Goal: Information Seeking & Learning: Find specific fact

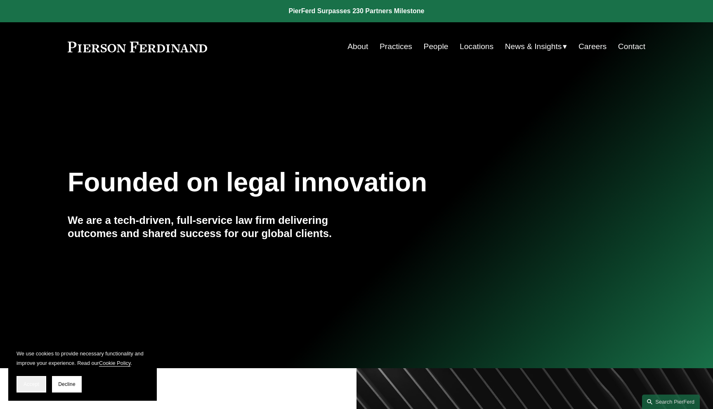
click at [35, 384] on span "Accept" at bounding box center [32, 385] width 16 height 6
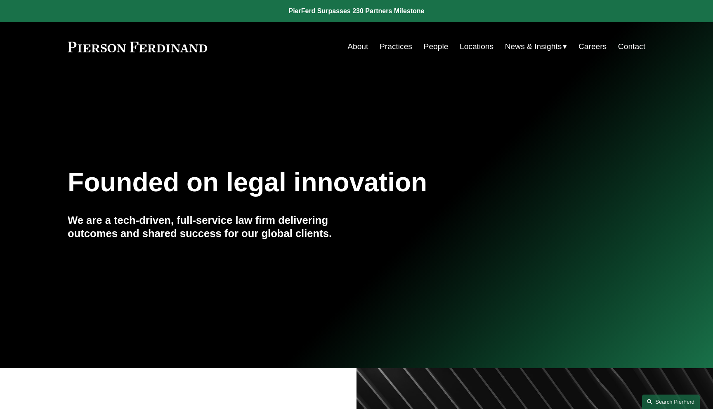
click at [677, 399] on link "Search this site" at bounding box center [671, 402] width 58 height 14
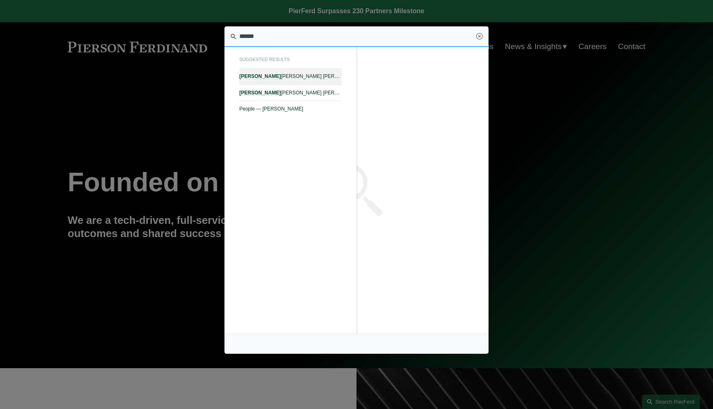
click at [308, 72] on link "[PERSON_NAME] [PERSON_NAME] — [PERSON_NAME] LLP" at bounding box center [290, 77] width 102 height 16
type input "******"
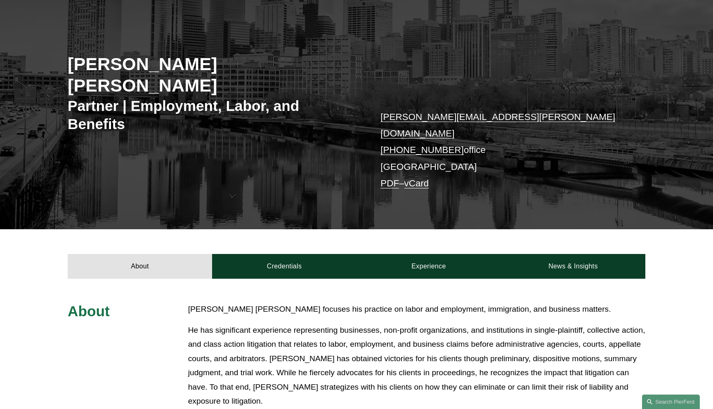
scroll to position [187, 0]
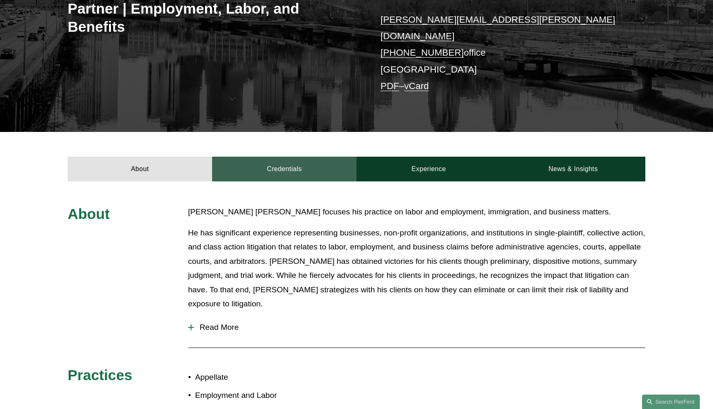
click at [279, 157] on link "Credentials" at bounding box center [284, 169] width 144 height 25
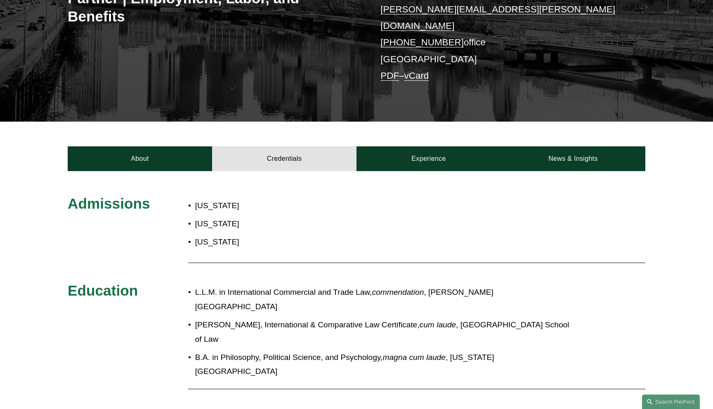
scroll to position [209, 0]
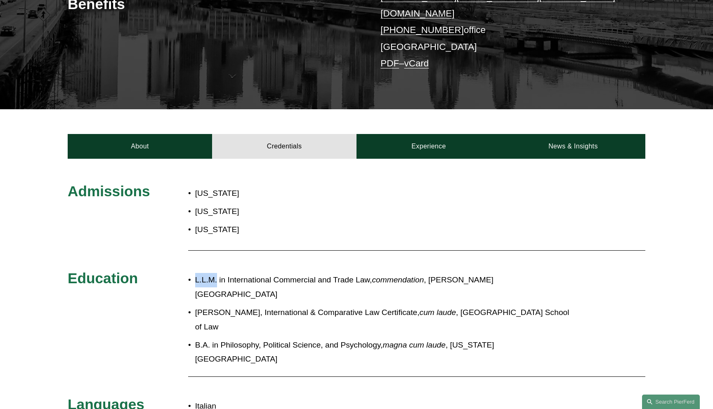
drag, startPoint x: 217, startPoint y: 255, endPoint x: 195, endPoint y: 255, distance: 21.9
click at [195, 273] on p "L.L.M. in International Commercial and Trade Law, commendation , Nottingham Tre…" at bounding box center [384, 287] width 378 height 28
copy p "L.L.M."
click at [280, 269] on div "L.L.M. in International Commercial and Trade Law, commendation , Nottingham Tre…" at bounding box center [380, 320] width 385 height 102
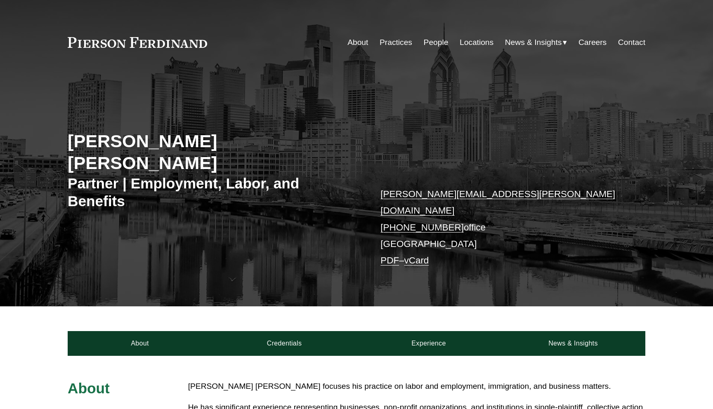
scroll to position [209, 0]
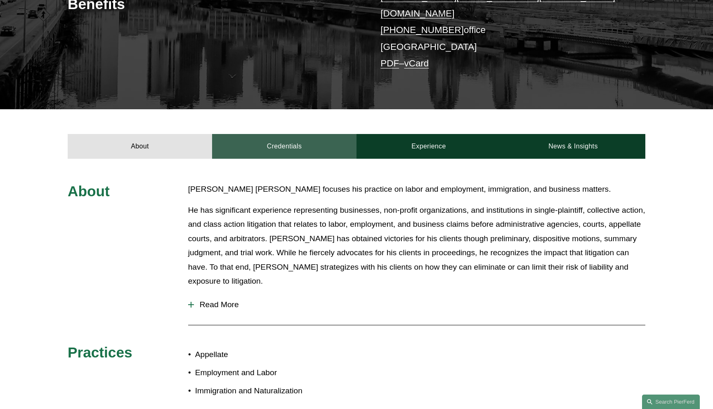
click at [300, 134] on link "Credentials" at bounding box center [284, 146] width 144 height 25
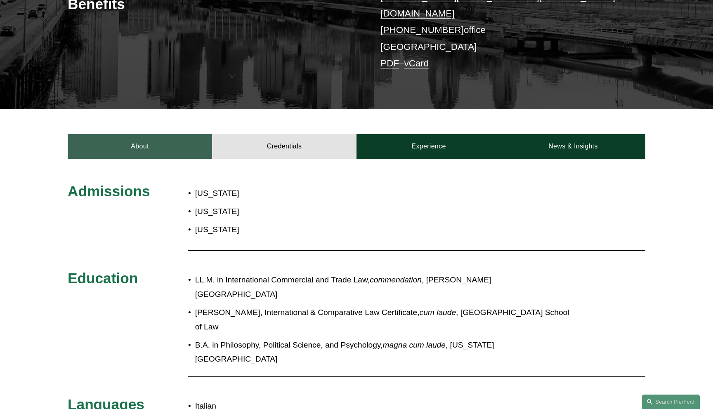
click at [180, 134] on link "About" at bounding box center [140, 146] width 144 height 25
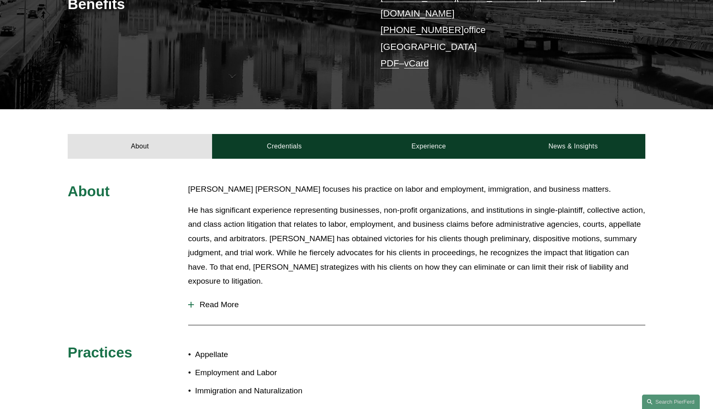
scroll to position [0, 0]
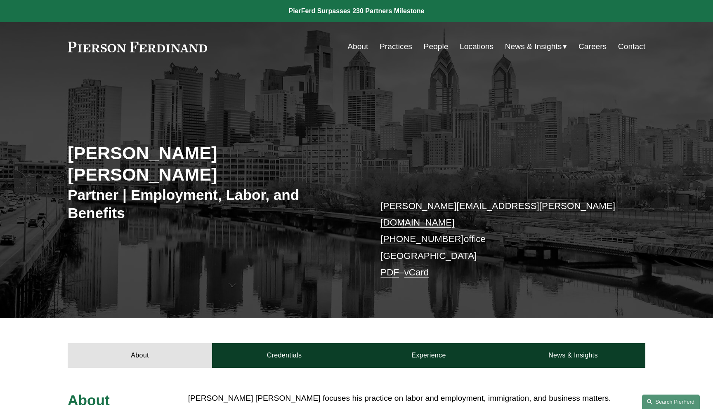
click at [678, 398] on link "Search this site" at bounding box center [671, 402] width 58 height 14
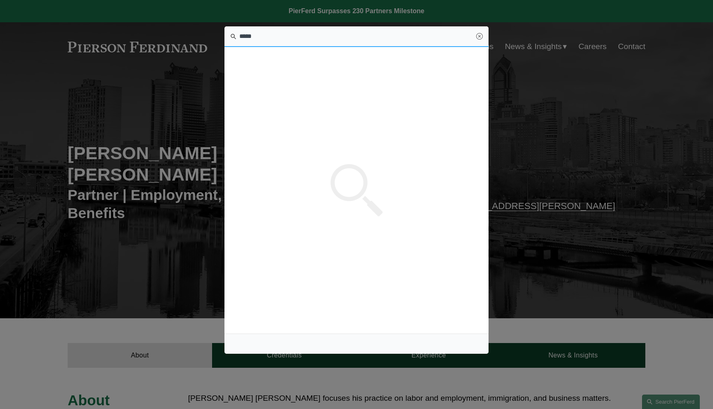
type input "*****"
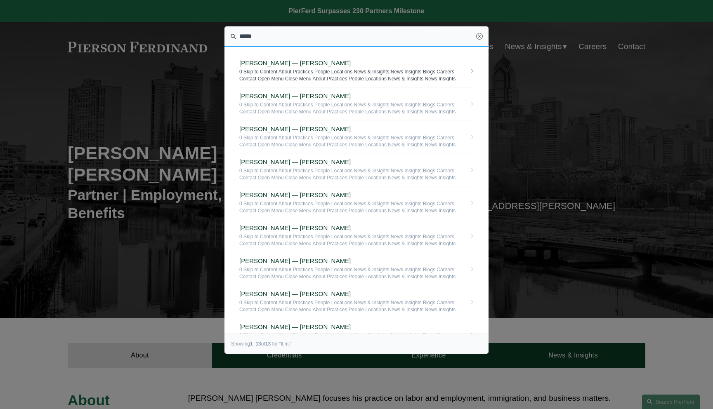
click at [349, 66] on span "[PERSON_NAME] — [PERSON_NAME]" at bounding box center [352, 62] width 227 height 7
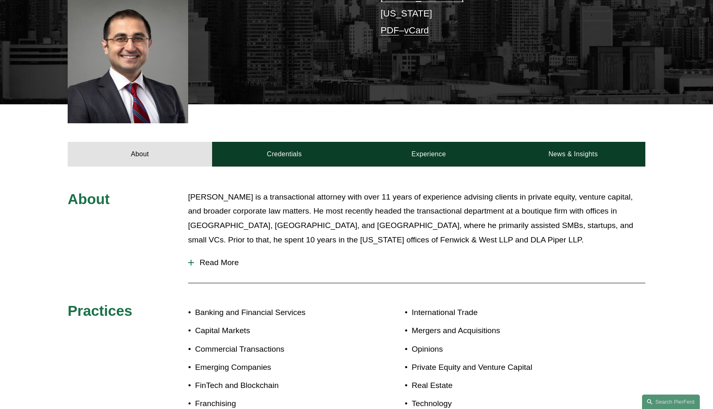
scroll to position [242, 0]
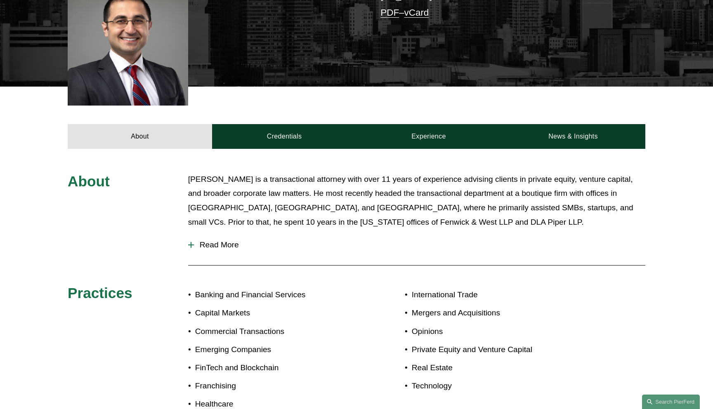
click at [272, 149] on div "About [PERSON_NAME] is a transactional attorney with over 11 years of experienc…" at bounding box center [356, 296] width 713 height 295
click at [274, 141] on link "Credentials" at bounding box center [284, 136] width 144 height 25
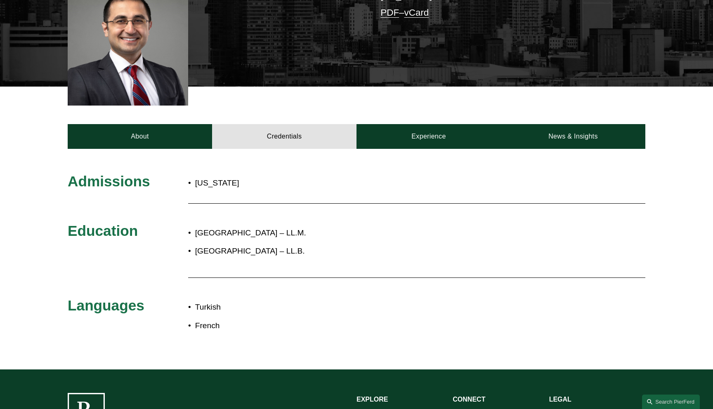
click at [43, 156] on div "Admissions [US_STATE] Education [GEOGRAPHIC_DATA] – LL.M. [GEOGRAPHIC_DATA] – L…" at bounding box center [356, 259] width 713 height 221
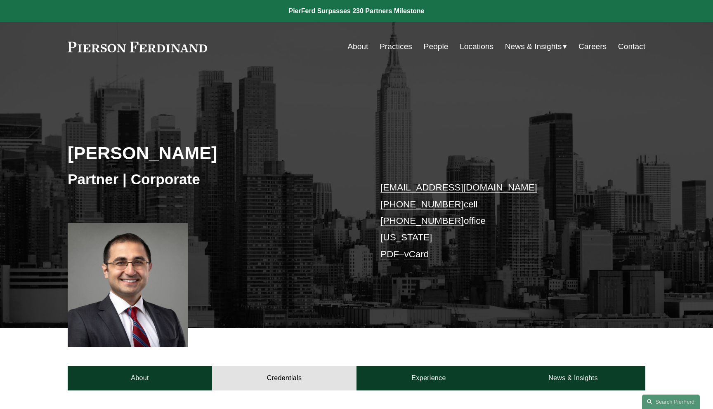
click at [345, 90] on div "[PERSON_NAME] Partner | Corporate [EMAIL_ADDRESS][DOMAIN_NAME] [PHONE_NUMBER] c…" at bounding box center [356, 200] width 713 height 258
